Goal: Communication & Community: Answer question/provide support

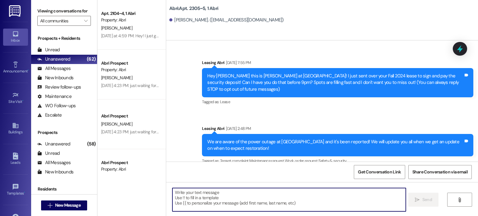
scroll to position [11907, 0]
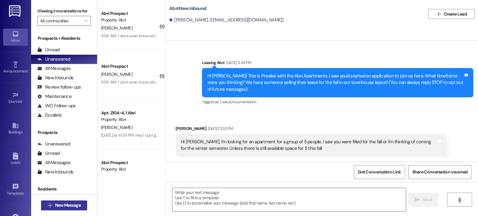
click at [71, 204] on span "New Message" at bounding box center [68, 205] width 26 height 7
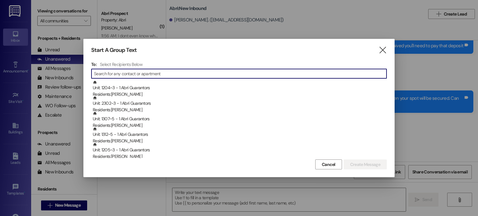
scroll to position [1177, 0]
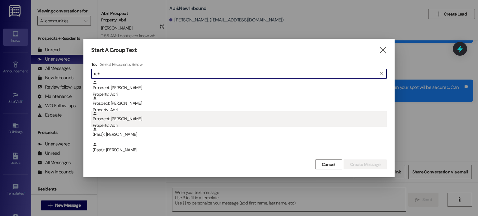
type input "reb"
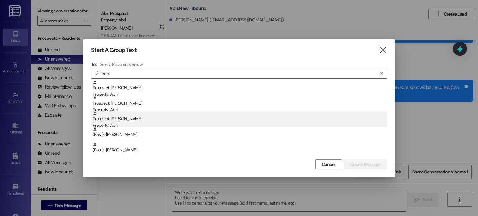
click at [138, 124] on div "Property: Abri" at bounding box center [240, 125] width 294 height 7
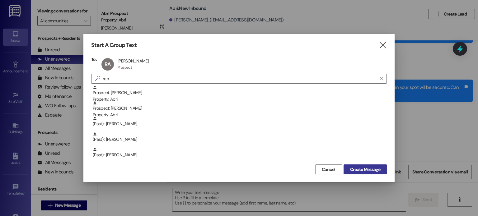
click at [344, 170] on button "Create Message" at bounding box center [365, 170] width 43 height 10
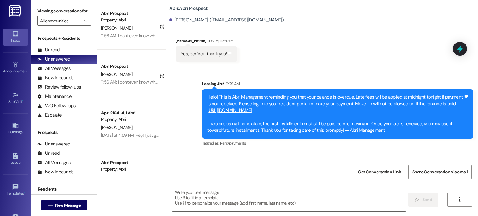
scroll to position [1469, 0]
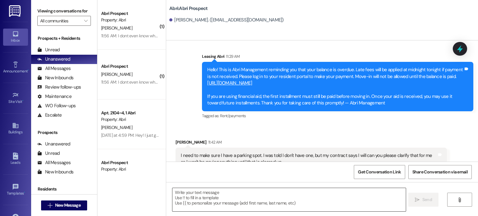
click at [265, 193] on textarea at bounding box center [288, 199] width 233 height 23
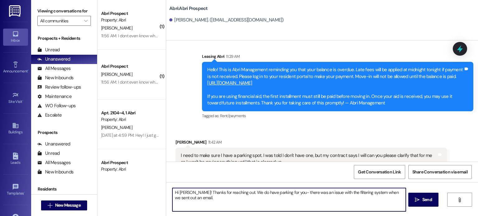
click at [177, 193] on textarea "Hi rebekah! Thanks for reaching out. We do have parking for you- there was an i…" at bounding box center [288, 199] width 233 height 23
click at [195, 199] on textarea "Hi Rebekah! Thanks for reaching out. We do have parking for you- there was an i…" at bounding box center [288, 199] width 233 height 23
type textarea "Hi Rebekah! Thanks for reaching out. We do have parking for you- there was an i…"
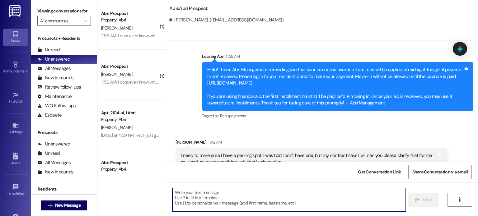
scroll to position [1526, 0]
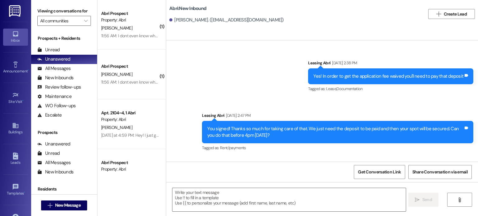
scroll to position [1177, 0]
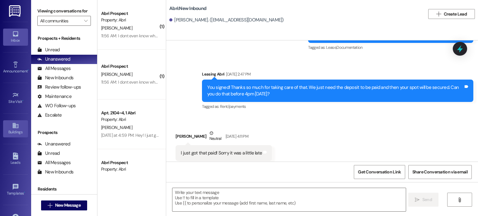
click at [3, 121] on link "Buildings" at bounding box center [15, 128] width 25 height 17
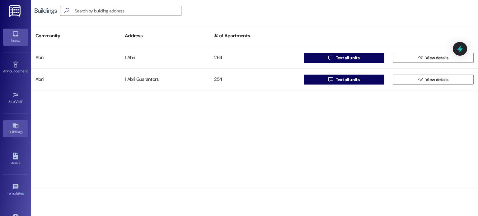
click at [24, 36] on link "Inbox" at bounding box center [15, 37] width 25 height 17
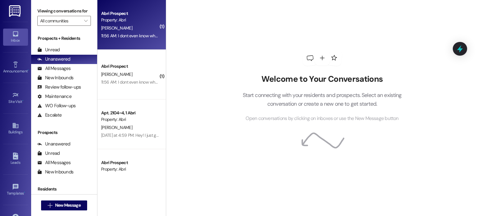
click at [142, 18] on div "Property: Abri" at bounding box center [130, 20] width 58 height 7
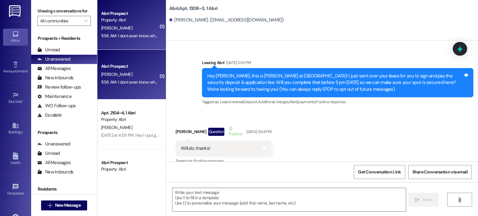
scroll to position [15801, 0]
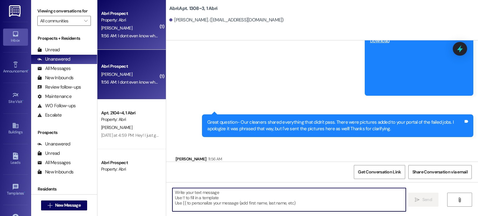
click at [237, 197] on textarea at bounding box center [288, 199] width 233 height 23
type textarea "T"
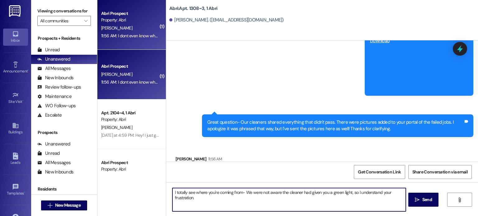
click at [201, 200] on textarea "I totally see where you're coming from- We were not aware the cleaner had given…" at bounding box center [288, 199] width 233 height 23
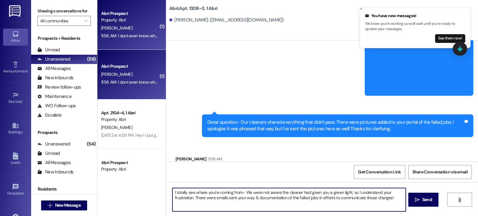
drag, startPoint x: 349, startPoint y: 192, endPoint x: 368, endPoint y: 196, distance: 20.0
click at [368, 196] on textarea "I totally see where you're coming from- We were not aware the cleaner had given…" at bounding box center [288, 199] width 233 height 23
click at [352, 192] on textarea "I totally see where you're coming from- We were not aware the cleaner had given…" at bounding box center [288, 199] width 233 height 23
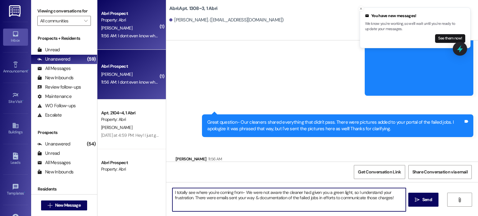
click at [349, 192] on textarea "I totally see where you're coming from- We were not aware the cleaner had given…" at bounding box center [288, 199] width 233 height 23
click at [361, 196] on textarea "I totally see where you're coming from- We were not aware the cleaner had given…" at bounding box center [288, 199] width 233 height 23
click at [321, 204] on textarea "I totally see where you're coming from- We were not aware the cleaner had given…" at bounding box center [288, 199] width 233 height 23
drag, startPoint x: 248, startPoint y: 198, endPoint x: 243, endPoint y: 191, distance: 7.9
click at [243, 191] on textarea "I totally see where you're coming from- We were not aware the cleaner had given…" at bounding box center [288, 199] width 233 height 23
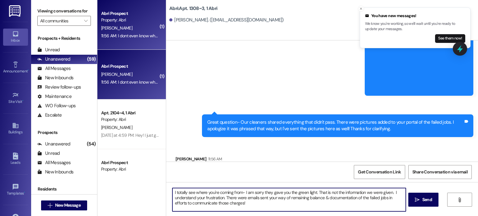
click at [237, 204] on textarea "I totally see where you're coming from- I am sorry they gave you the green ligh…" at bounding box center [288, 199] width 233 height 23
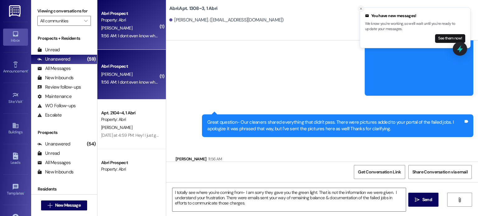
click at [362, 9] on icon "Close toast" at bounding box center [361, 9] width 4 height 4
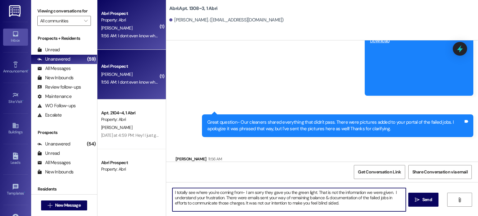
drag, startPoint x: 222, startPoint y: 199, endPoint x: 390, endPoint y: 186, distance: 168.2
click at [390, 186] on div "I totally see where you're coming from- I am sorry they gave you the green ligh…" at bounding box center [322, 205] width 312 height 47
type textarea "I totally see where you're coming from- I am sorry they gave you the green ligh…"
click at [285, 205] on textarea "I totally see where you're coming from- I am sorry they gave you the green ligh…" at bounding box center [288, 199] width 233 height 23
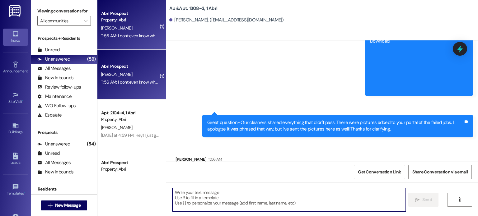
scroll to position [15858, 0]
